Goal: Task Accomplishment & Management: Manage account settings

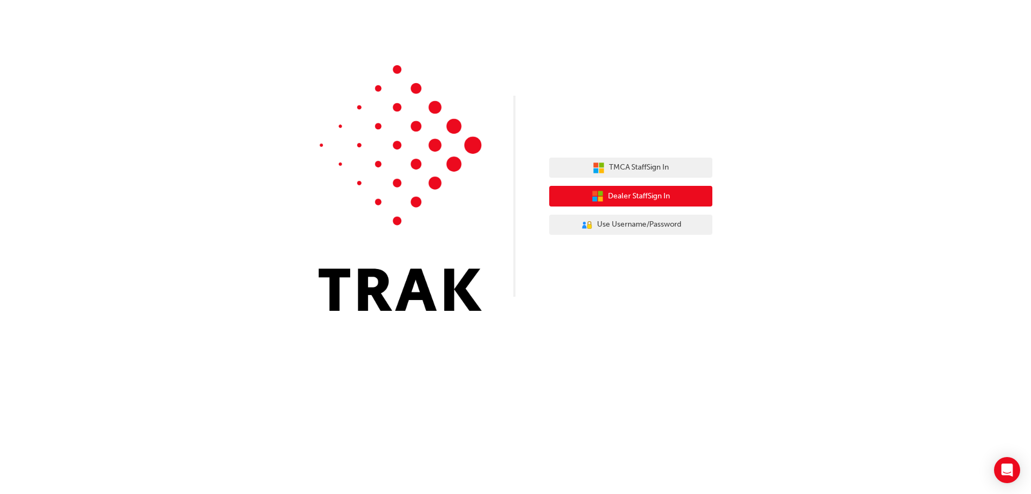
click at [632, 197] on span "Dealer Staff Sign In" at bounding box center [639, 196] width 62 height 13
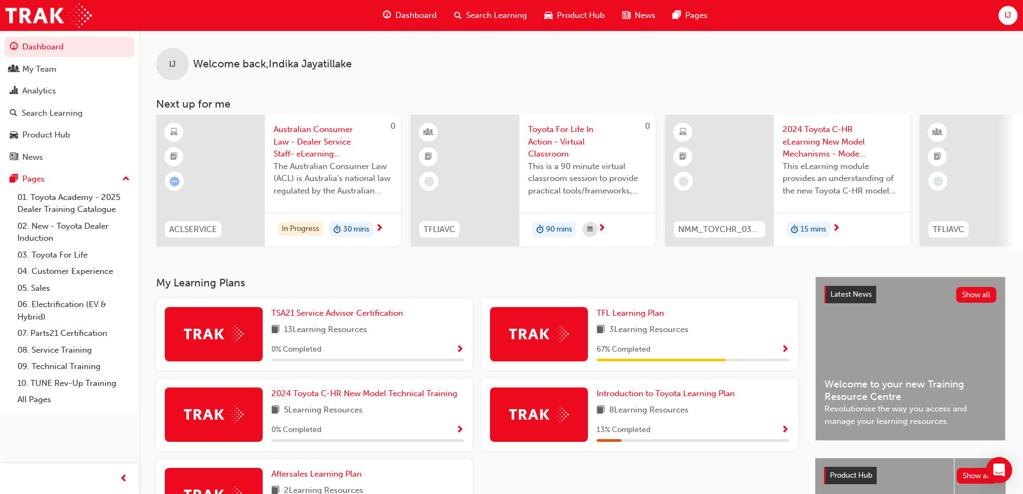
click at [1012, 10] on div "IJ" at bounding box center [1008, 15] width 19 height 19
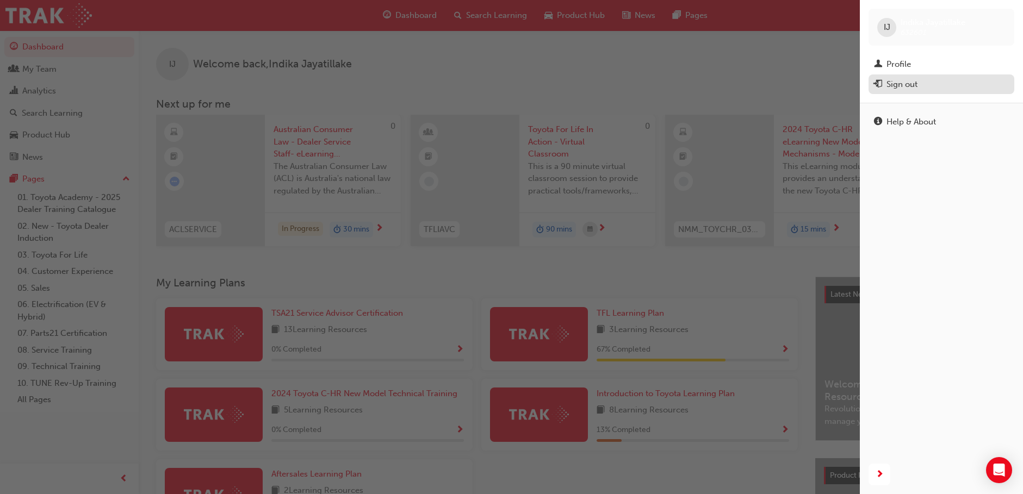
click at [909, 88] on div "Sign out" at bounding box center [902, 84] width 31 height 13
